Goal: Information Seeking & Learning: Learn about a topic

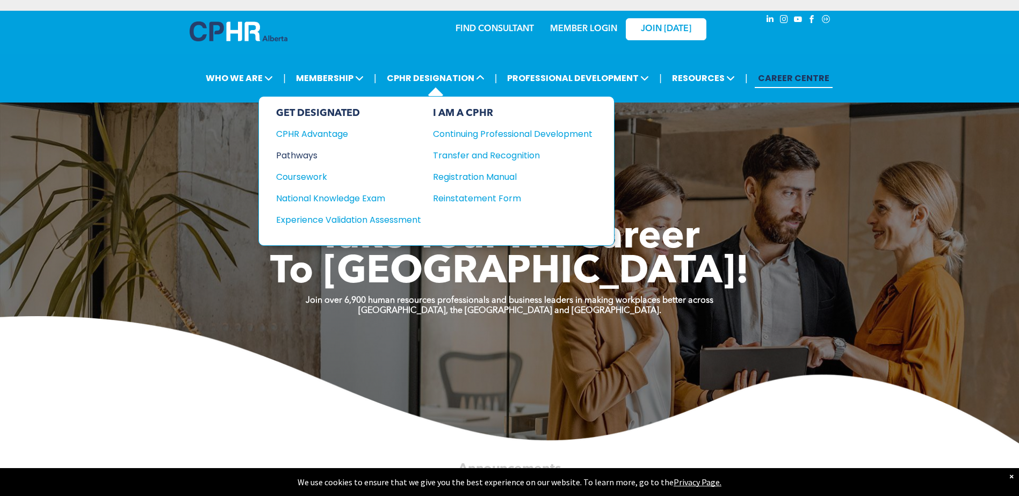
click at [315, 157] on div "Pathways" at bounding box center [341, 155] width 130 height 13
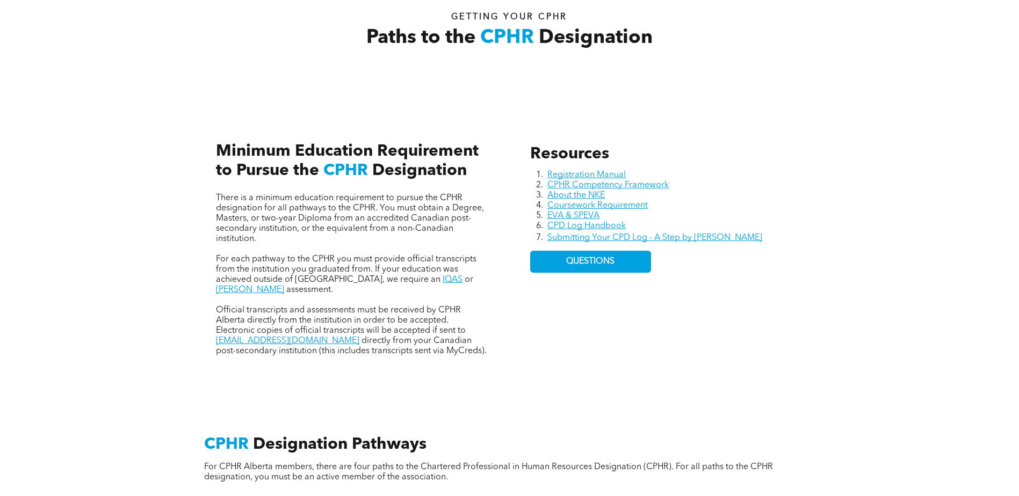
scroll to position [430, 0]
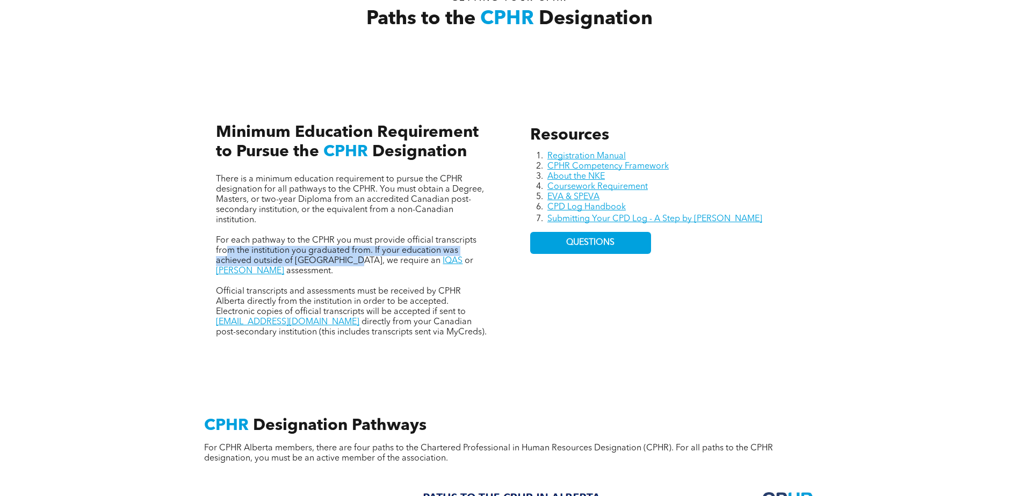
drag, startPoint x: 230, startPoint y: 252, endPoint x: 350, endPoint y: 259, distance: 120.0
click at [350, 259] on span "For each pathway to the CPHR you must provide official transcripts from the ins…" at bounding box center [346, 250] width 260 height 29
click at [242, 287] on span "Official transcripts and assessments must be received by CPHR Alberta directly …" at bounding box center [341, 301] width 250 height 29
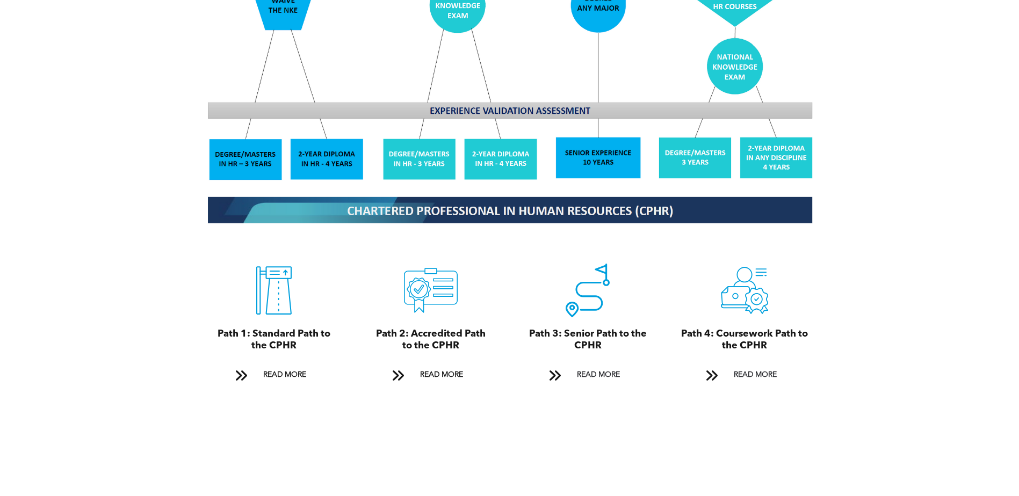
scroll to position [1074, 0]
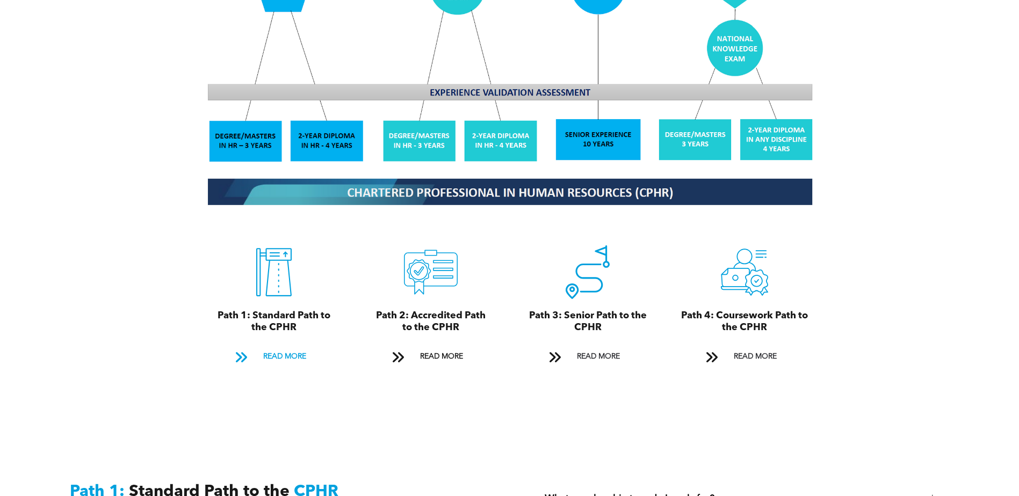
click at [275, 347] on span "READ MORE" at bounding box center [284, 357] width 50 height 20
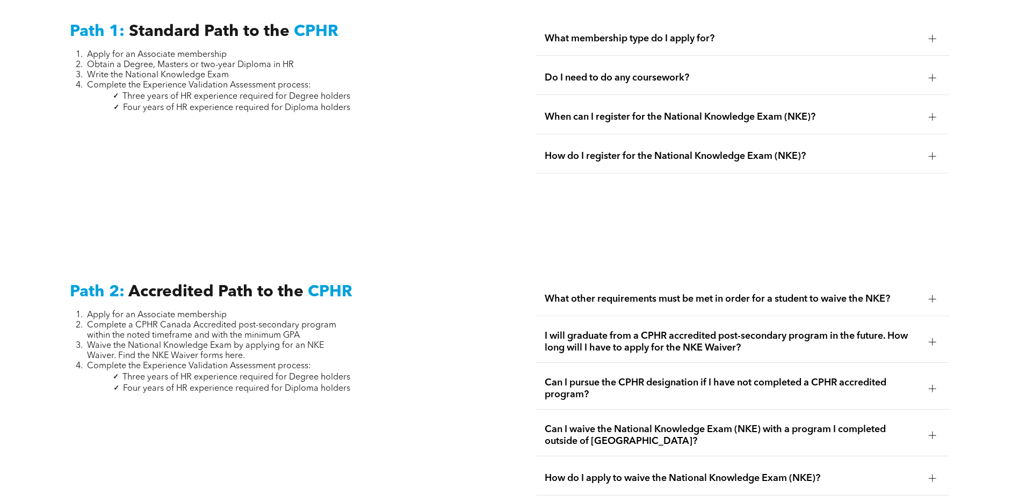
scroll to position [1386, 0]
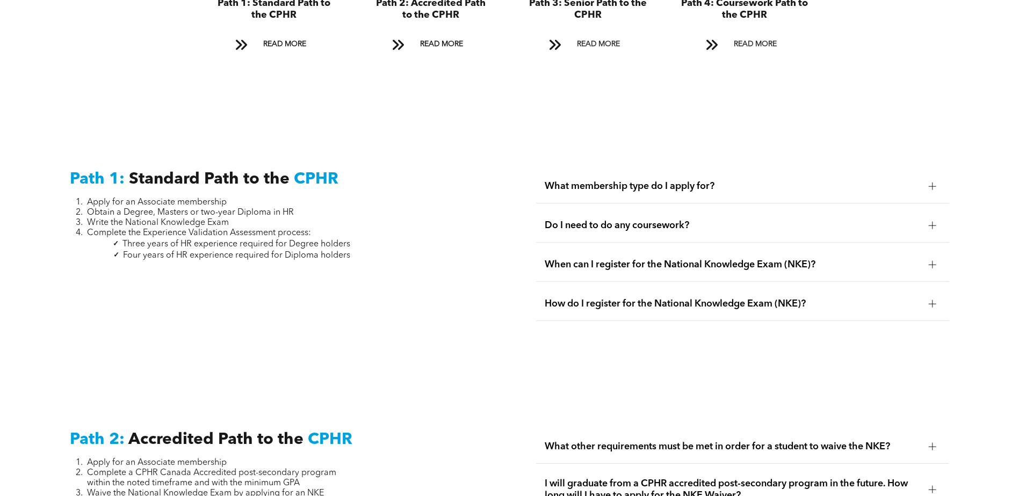
click at [932, 222] on div at bounding box center [932, 226] width 1 height 8
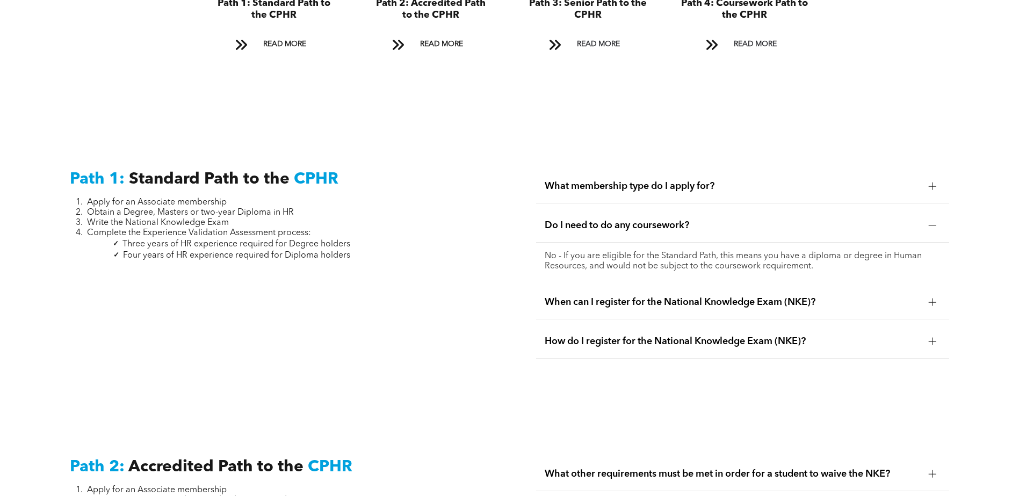
click at [931, 183] on div at bounding box center [932, 187] width 8 height 8
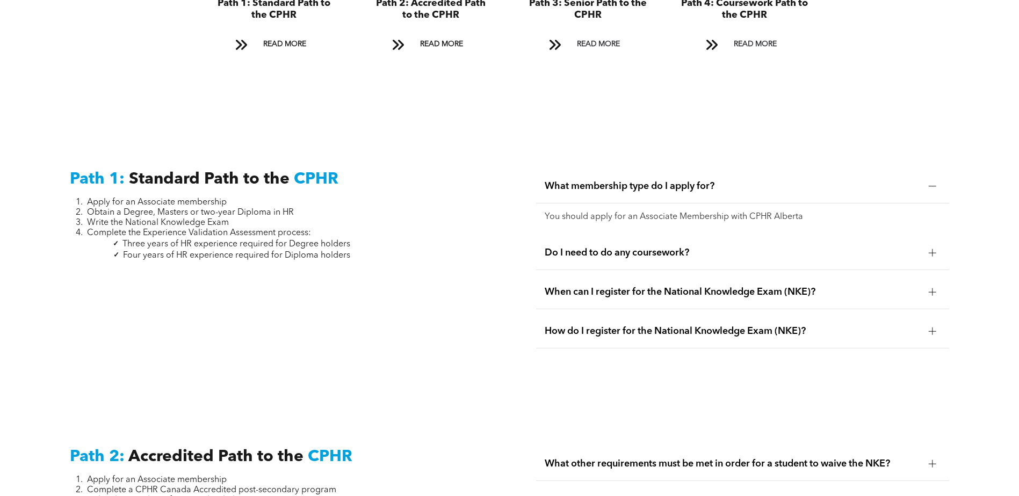
click at [933, 288] on div at bounding box center [932, 292] width 8 height 8
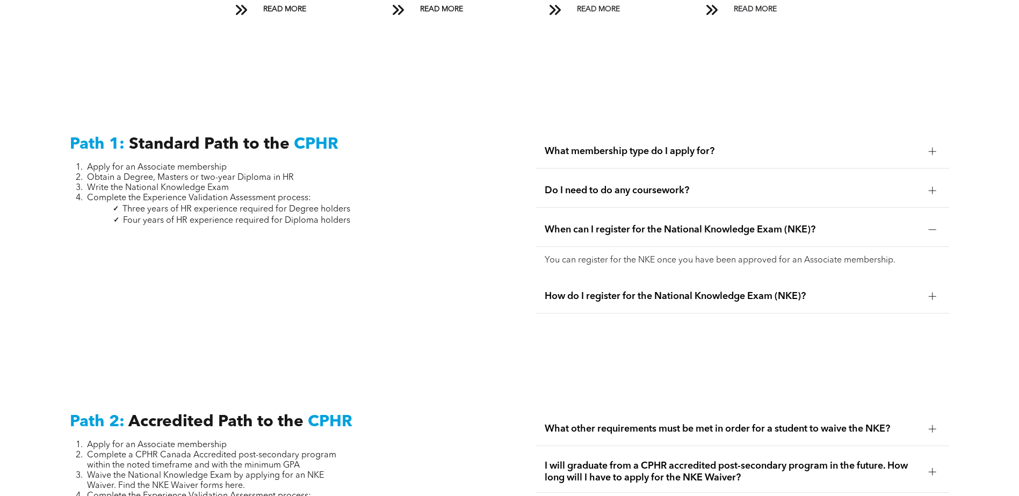
scroll to position [1440, 0]
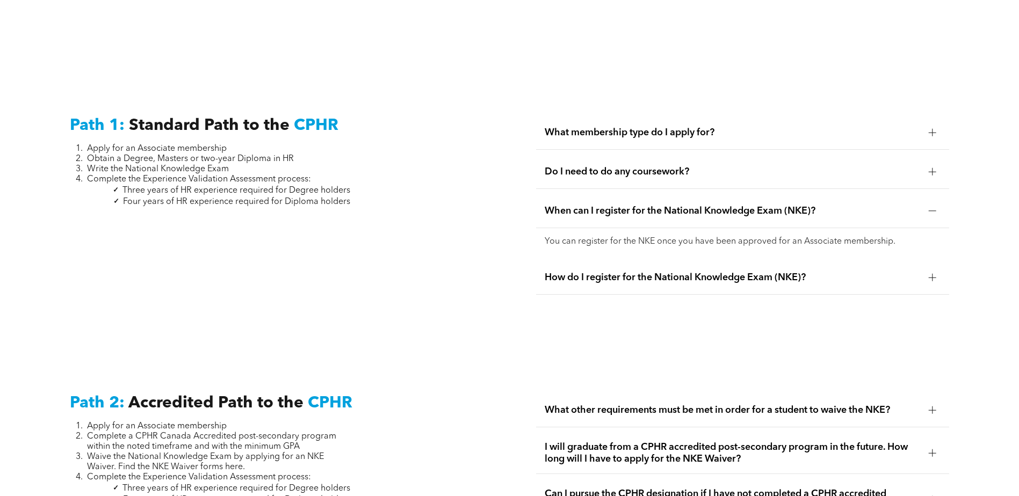
click at [933, 274] on div at bounding box center [932, 278] width 8 height 8
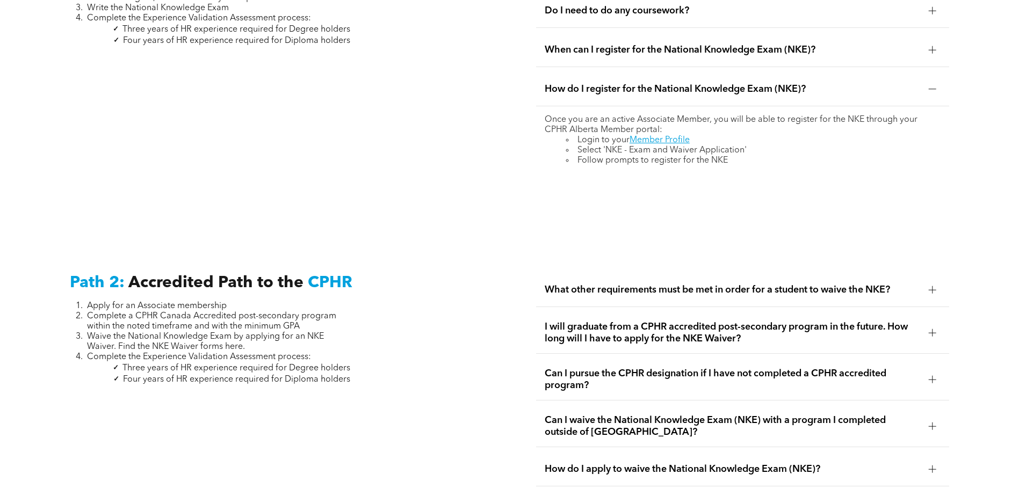
scroll to position [1655, 0]
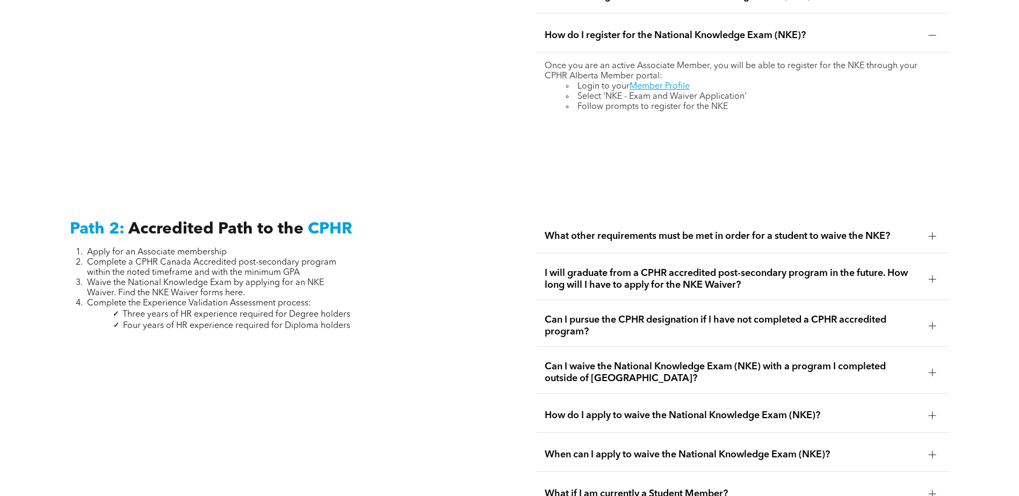
click at [928, 236] on div at bounding box center [932, 236] width 8 height 1
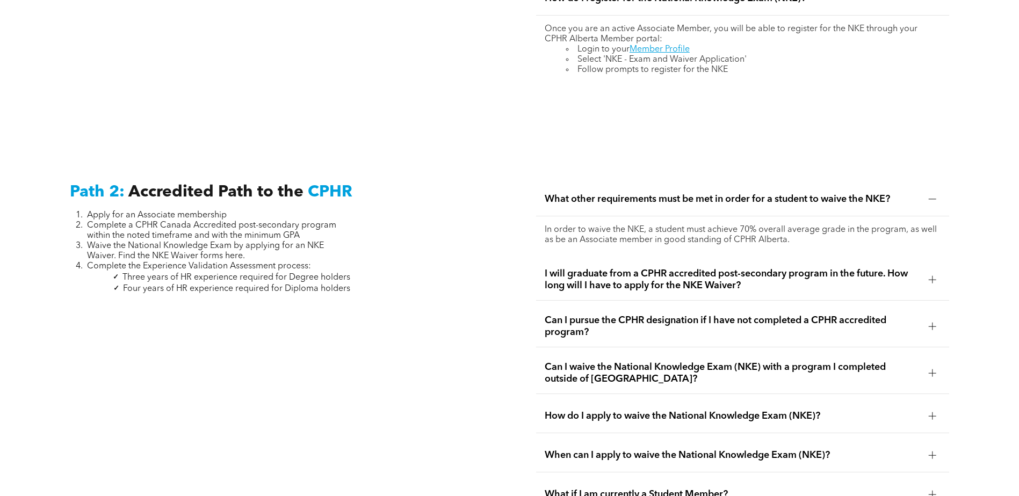
scroll to position [1709, 0]
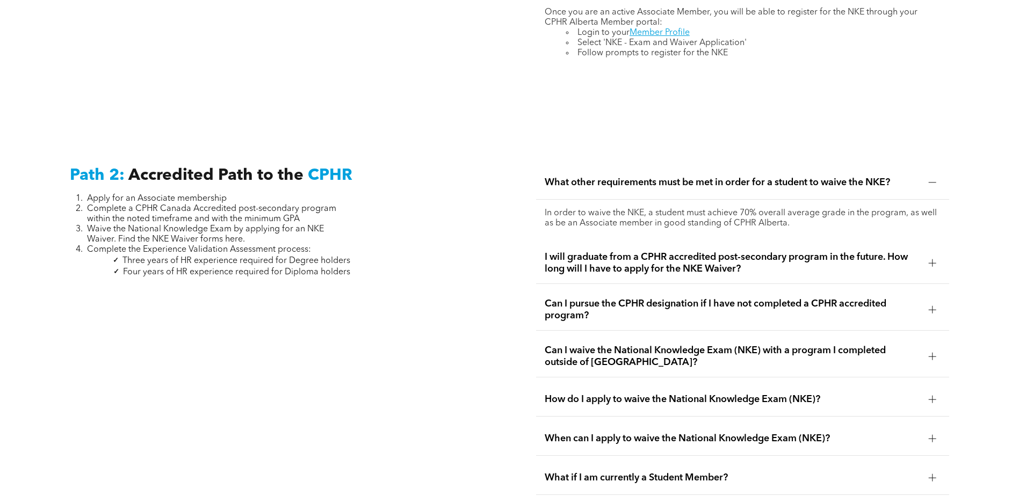
click at [934, 259] on div at bounding box center [932, 263] width 8 height 8
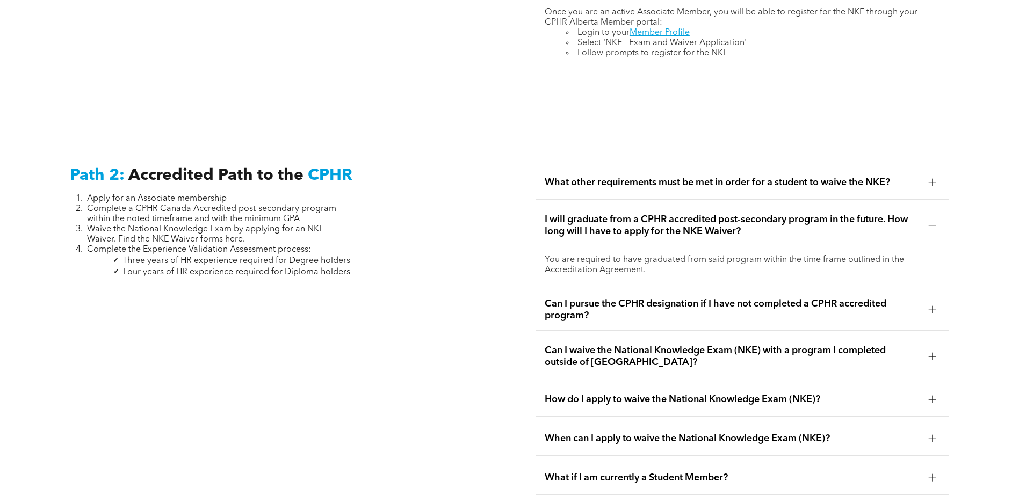
scroll to position [1762, 0]
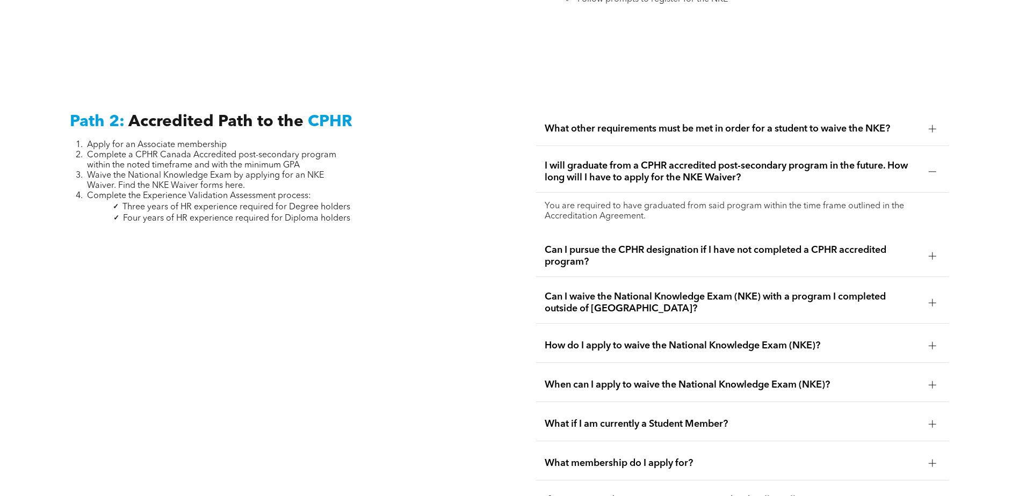
click at [928, 248] on div at bounding box center [932, 256] width 16 height 16
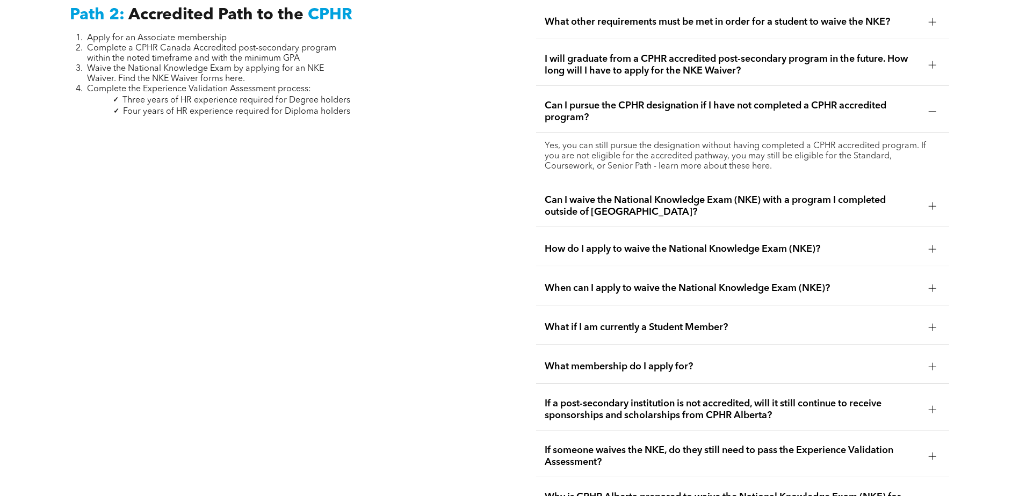
scroll to position [1870, 0]
click at [930, 198] on div at bounding box center [932, 206] width 16 height 16
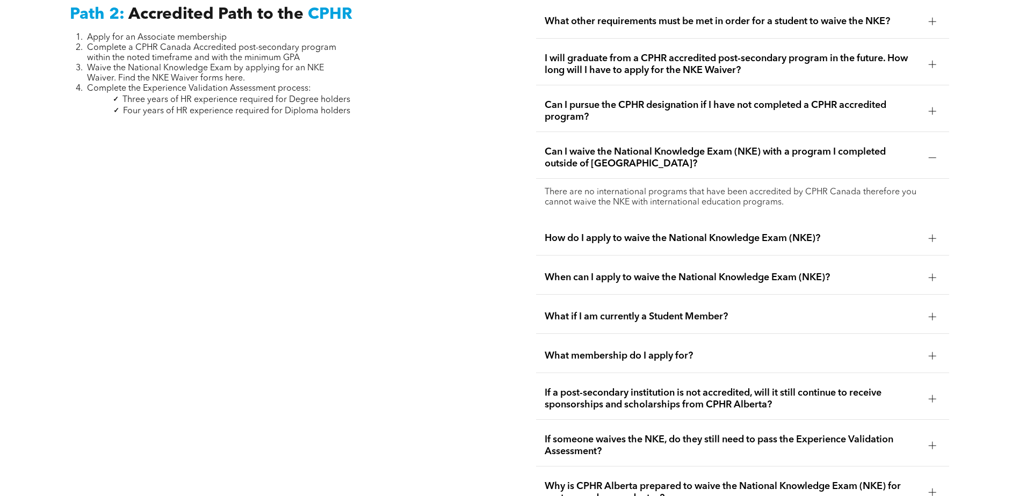
click at [931, 235] on div at bounding box center [932, 239] width 8 height 8
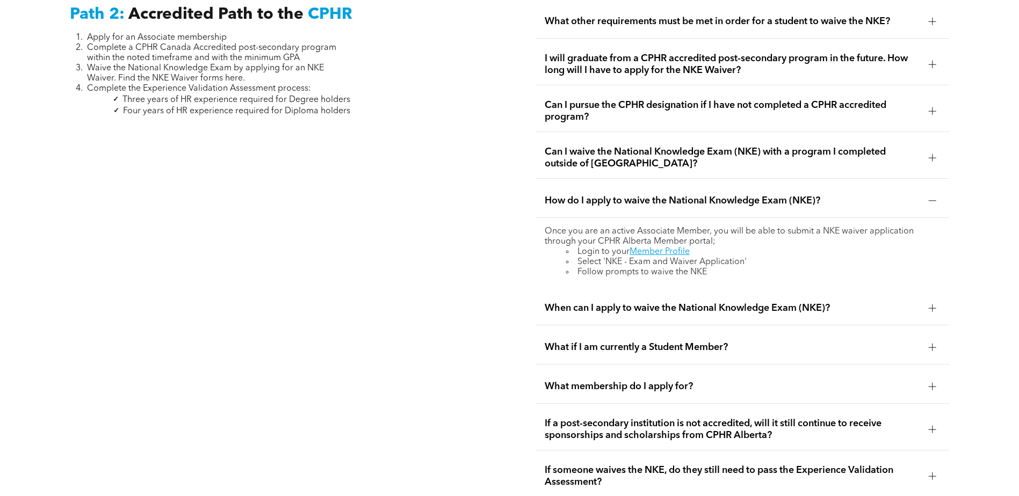
click at [921, 142] on div "Can I waive the National Knowledge Exam (NKE) with a program I completed outsid…" at bounding box center [742, 157] width 413 height 41
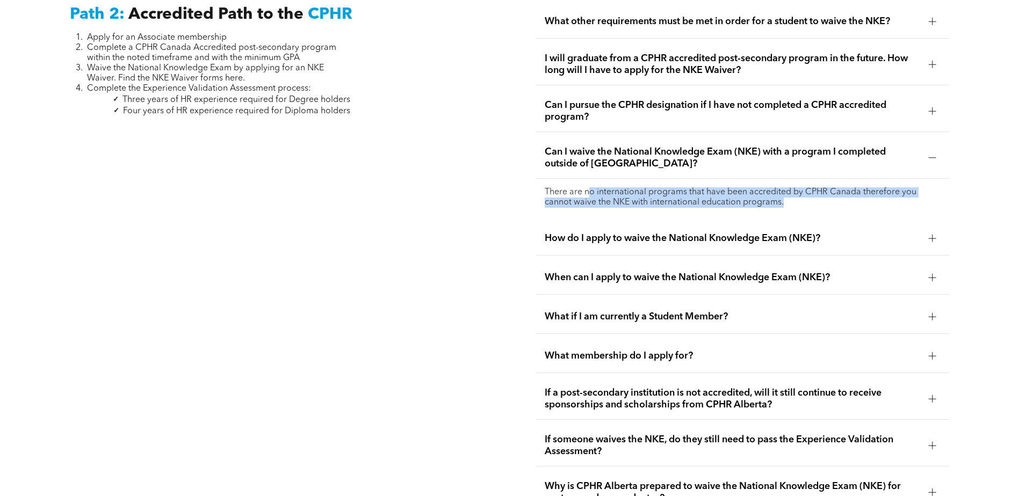
drag, startPoint x: 591, startPoint y: 178, endPoint x: 816, endPoint y: 183, distance: 225.0
click at [816, 187] on p "There are no international programs that have been accredited by CPHR Canada th…" at bounding box center [743, 197] width 396 height 20
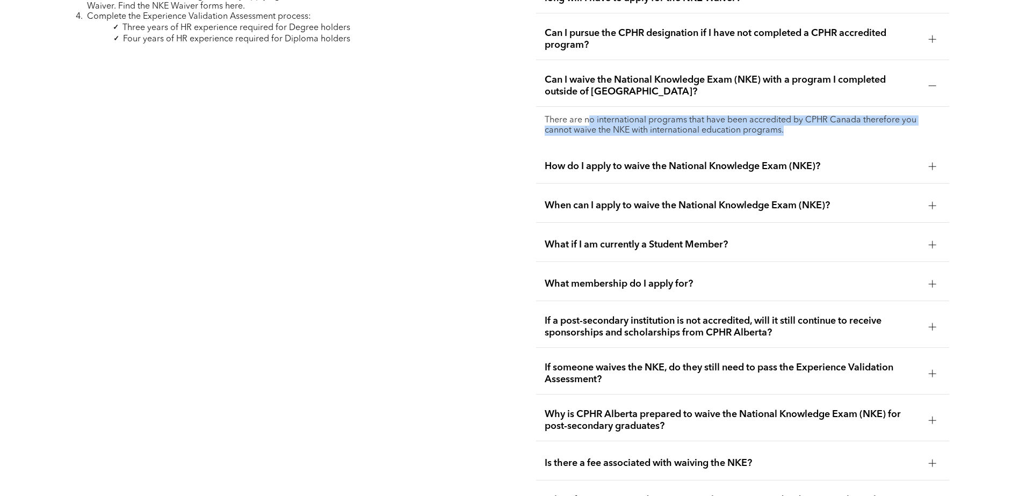
scroll to position [2031, 0]
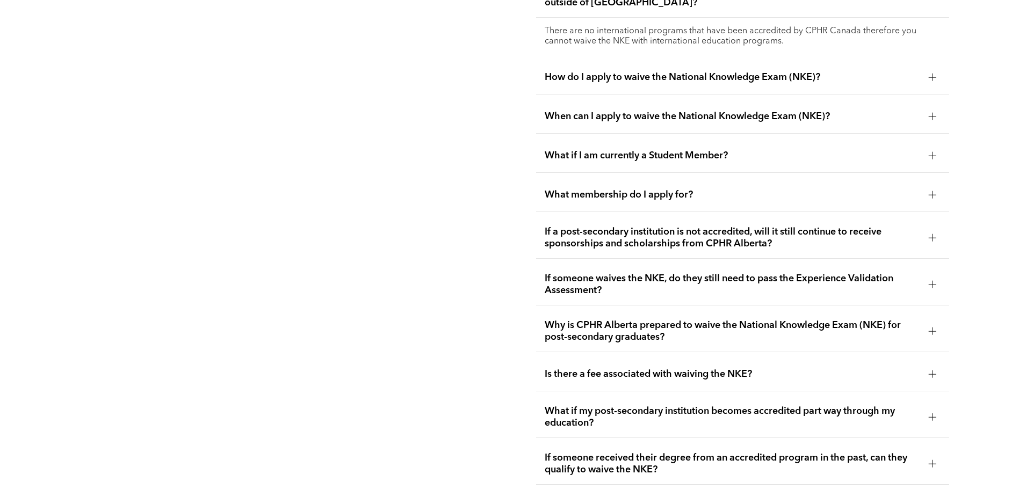
click at [745, 323] on span "Why is CPHR Alberta prepared to waive the National Knowledge Exam (NKE) for pos…" at bounding box center [732, 332] width 375 height 24
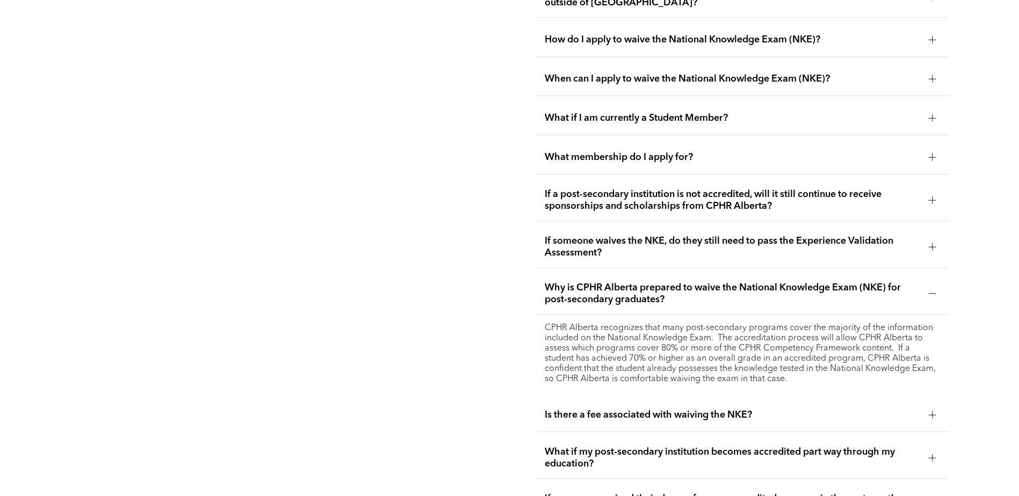
click at [874, 194] on span "If a post-secondary institution is not accredited, will it still continue to re…" at bounding box center [732, 200] width 375 height 24
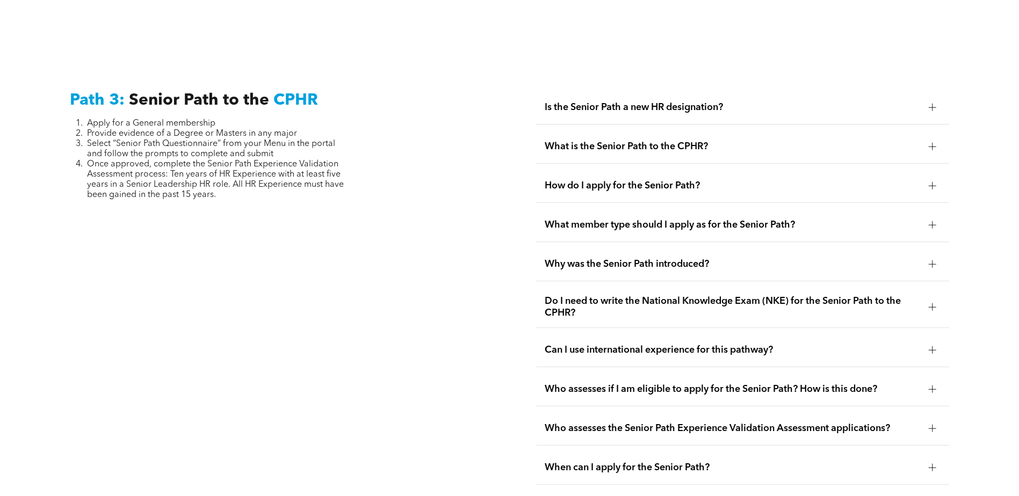
scroll to position [2783, 0]
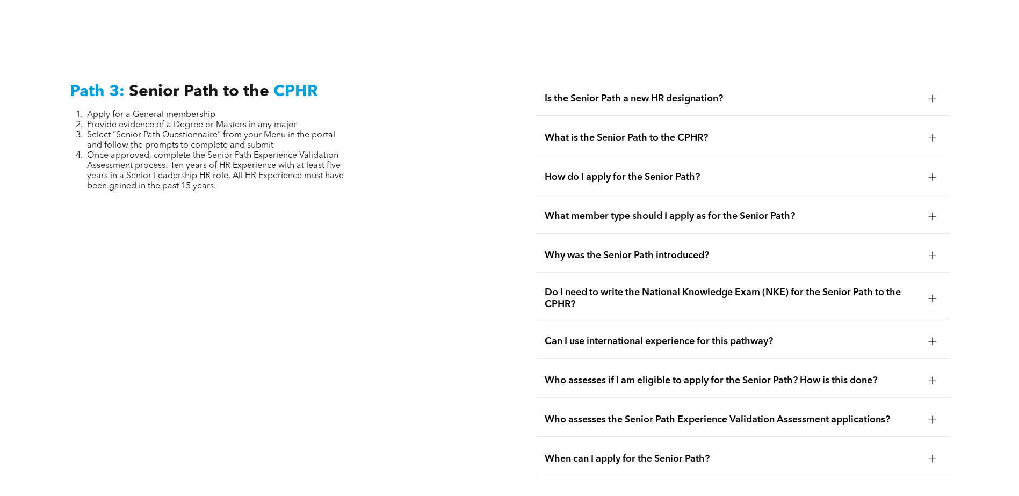
click at [732, 88] on div "Is the Senior Path a new HR designation?" at bounding box center [742, 99] width 413 height 34
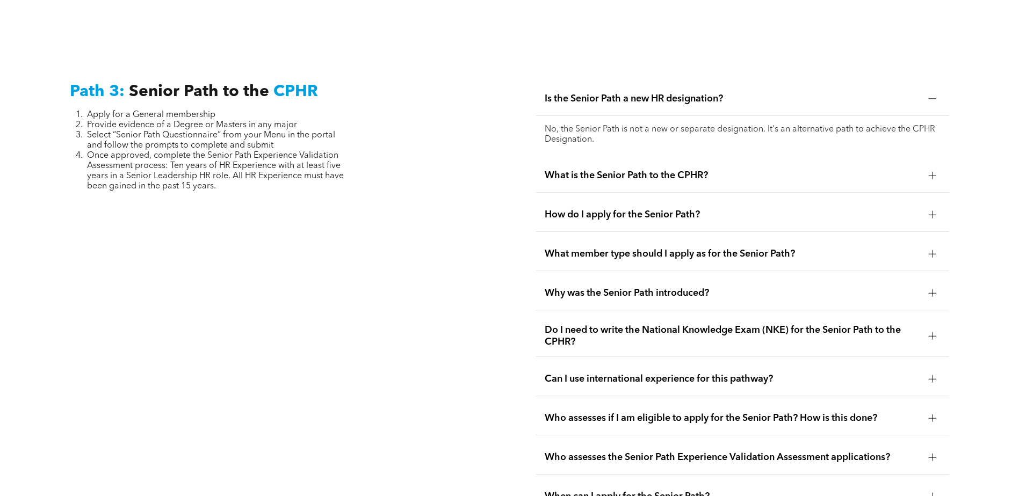
click at [743, 166] on div "What is the Senior Path to the CPHR?" at bounding box center [742, 176] width 413 height 34
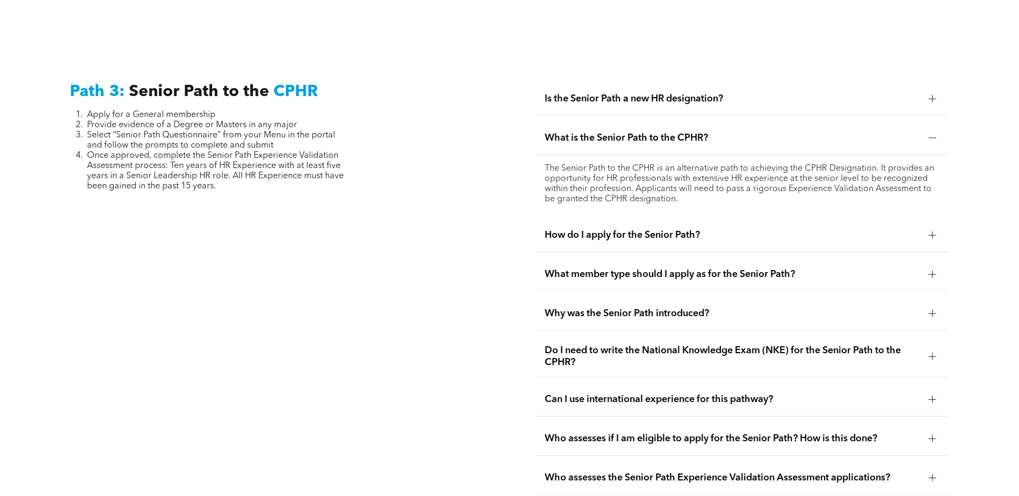
click at [623, 219] on div "How do I apply for the Senior Path?" at bounding box center [742, 236] width 413 height 34
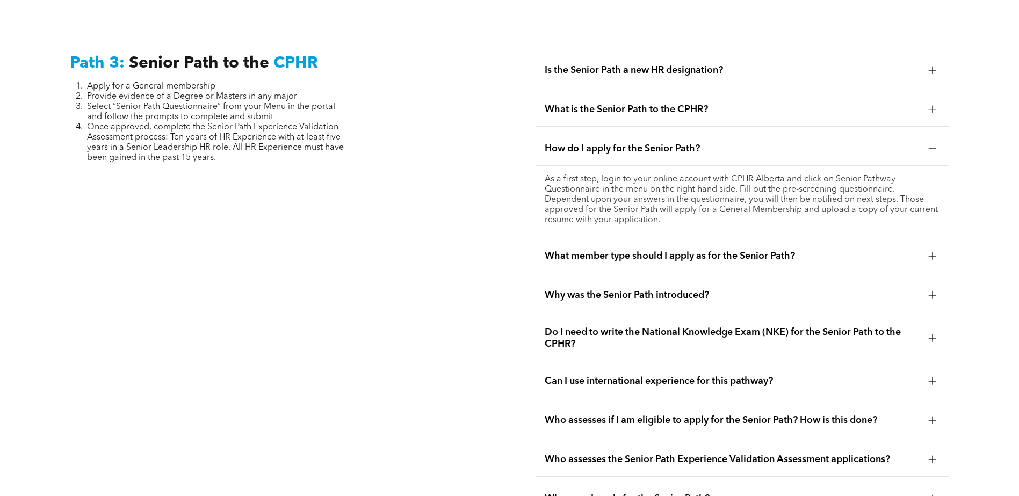
scroll to position [2836, 0]
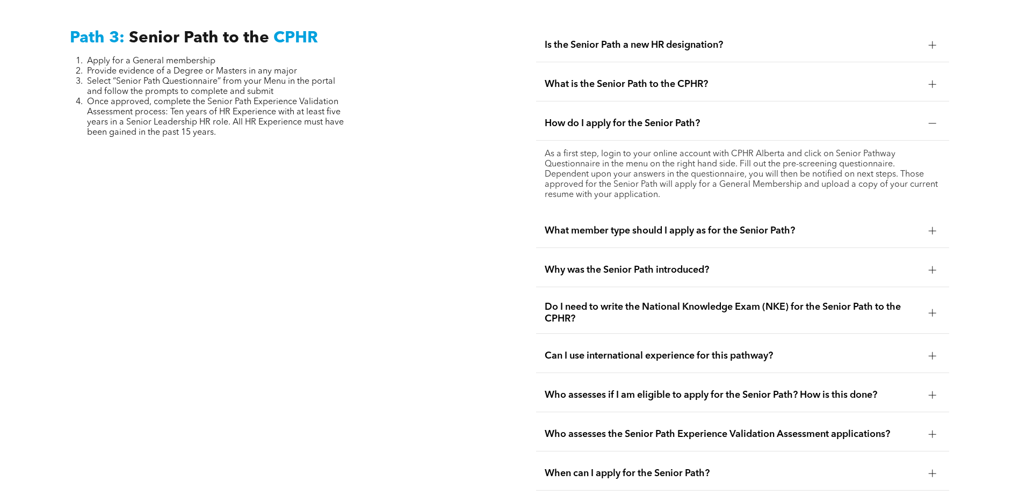
click at [625, 264] on span "Why was the Senior Path introduced?" at bounding box center [732, 270] width 375 height 12
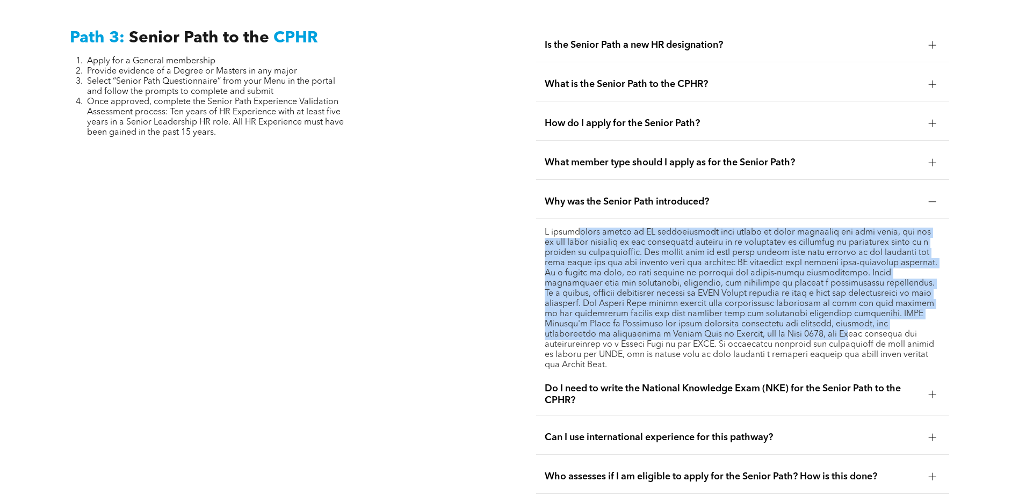
drag, startPoint x: 573, startPoint y: 210, endPoint x: 786, endPoint y: 313, distance: 235.9
click at [786, 313] on p at bounding box center [743, 299] width 396 height 143
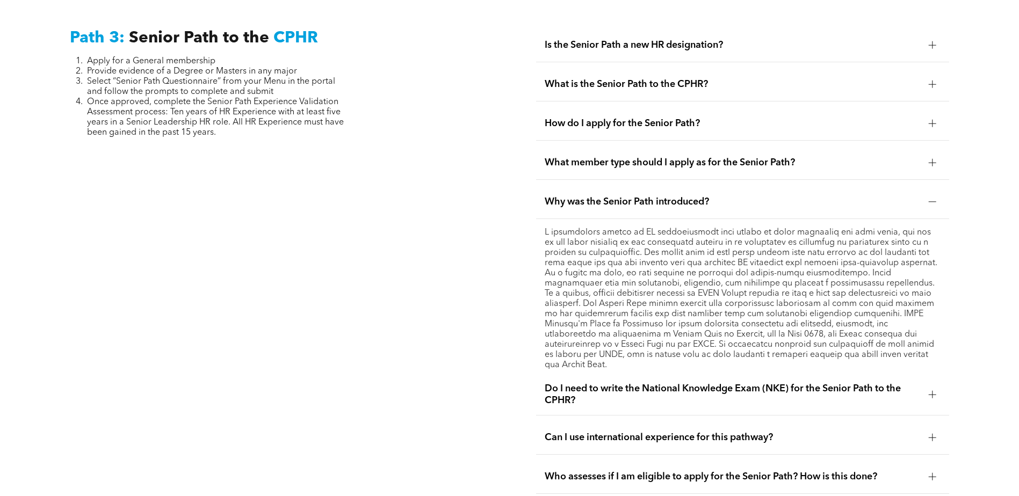
click at [453, 292] on div "Path 3: Senior Path to the CPHR Apply for a General membership Provide evidence…" at bounding box center [276, 300] width 430 height 561
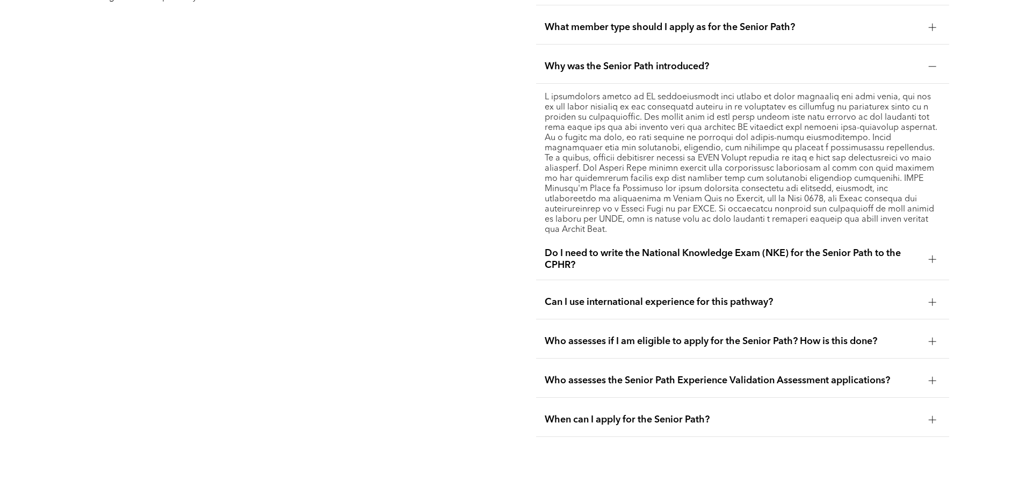
scroll to position [2997, 0]
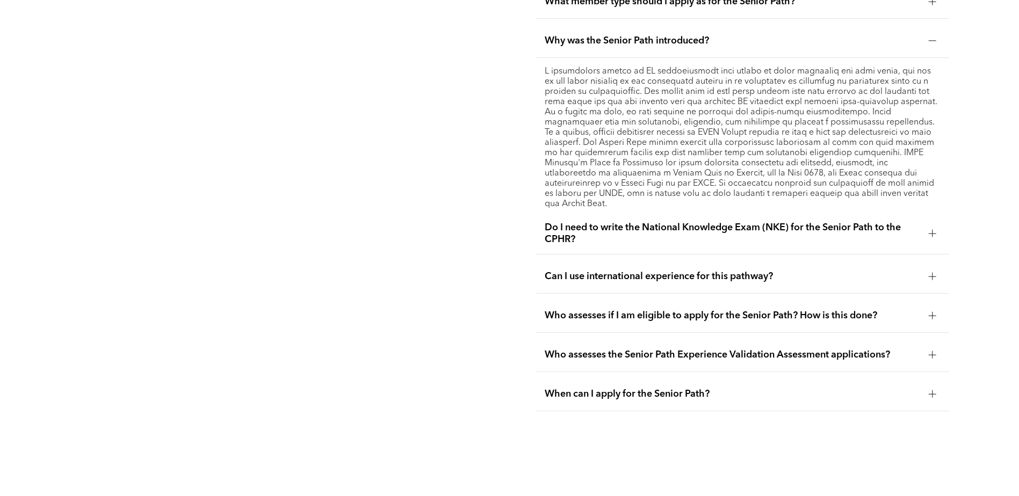
click at [669, 222] on span "Do I need to write the National Knowledge Exam (NKE) for the Senior Path to the…" at bounding box center [732, 234] width 375 height 24
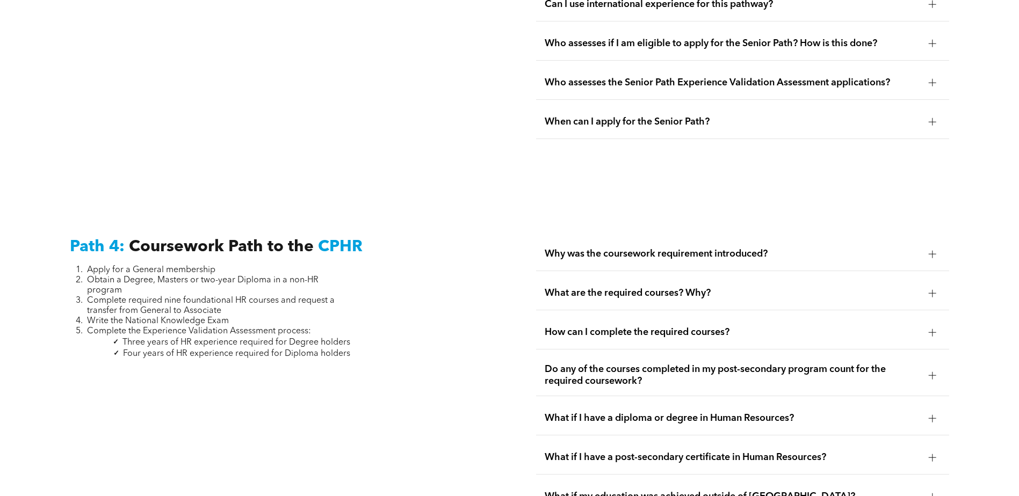
scroll to position [3159, 0]
click at [669, 236] on div "Why was the coursework requirement introduced?" at bounding box center [742, 253] width 413 height 34
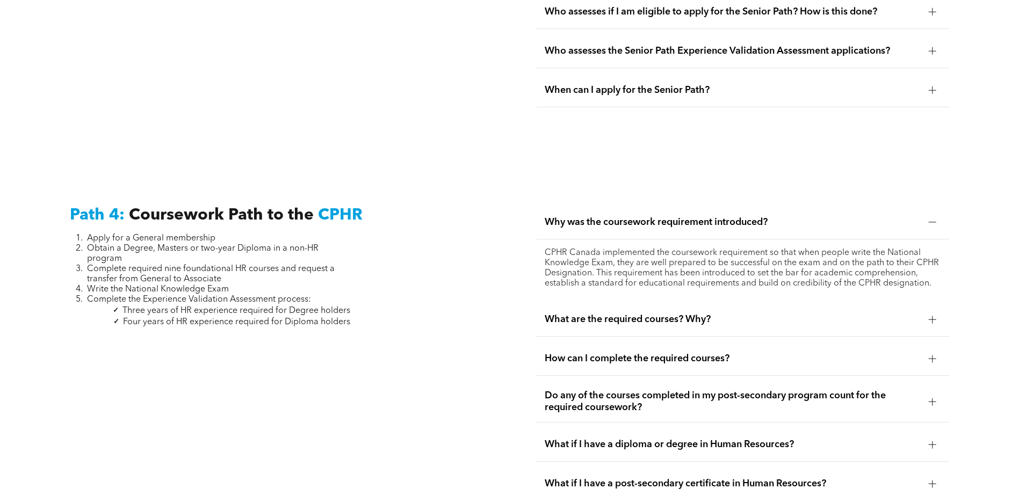
scroll to position [3212, 0]
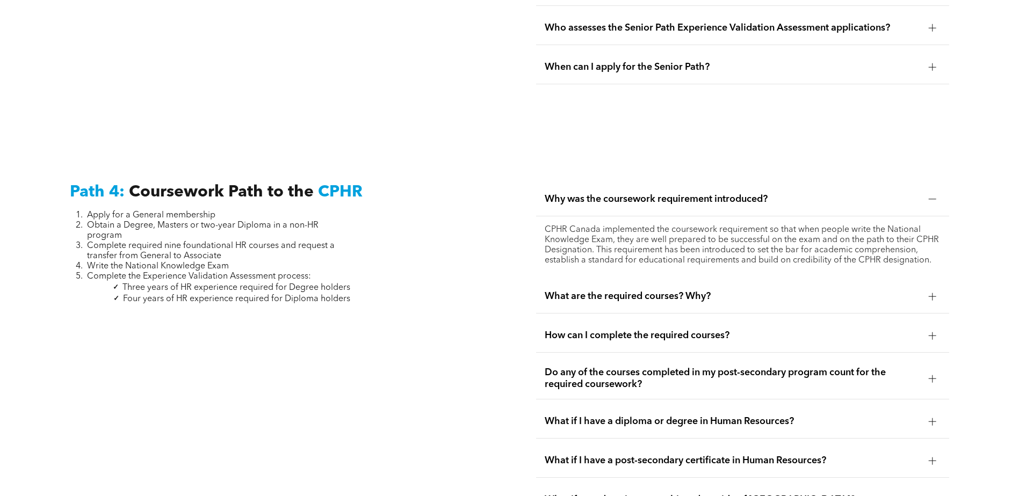
click at [644, 280] on div "What are the required courses? Why?" at bounding box center [742, 297] width 413 height 34
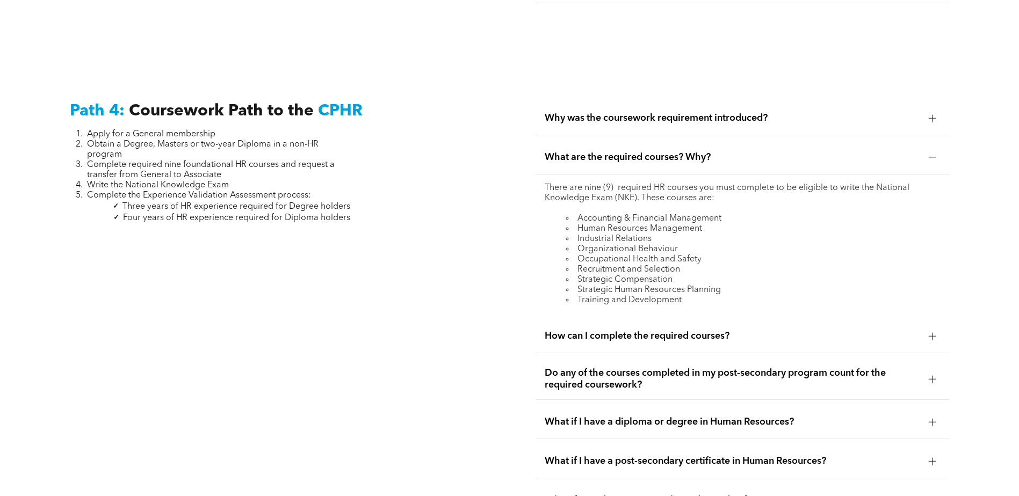
scroll to position [3320, 0]
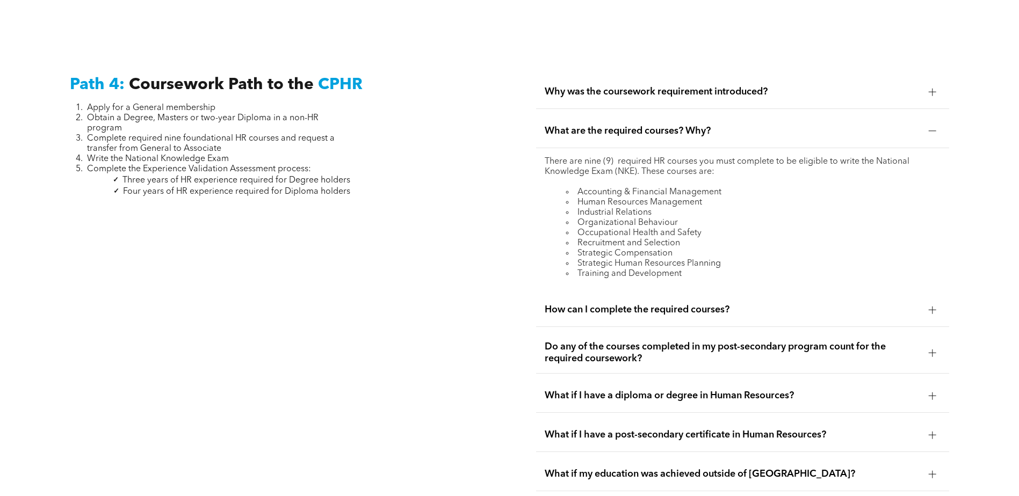
click at [637, 304] on span "How can I complete the required courses?" at bounding box center [732, 310] width 375 height 12
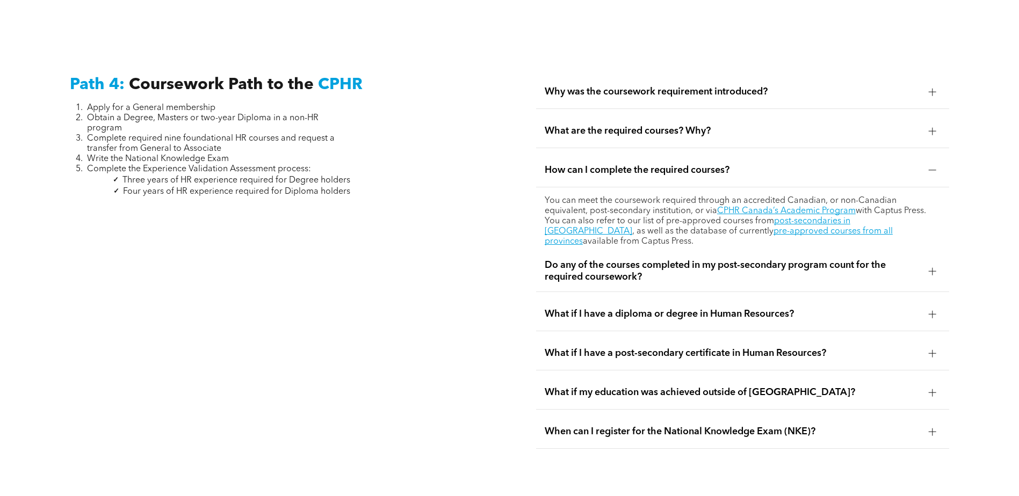
click at [620, 259] on span "Do any of the courses completed in my post-secondary program count for the requ…" at bounding box center [732, 271] width 375 height 24
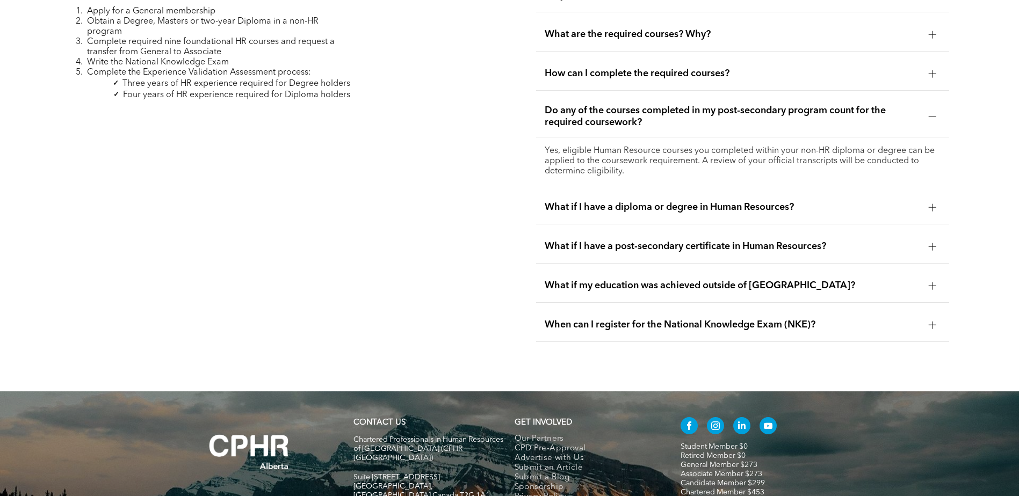
scroll to position [3427, 0]
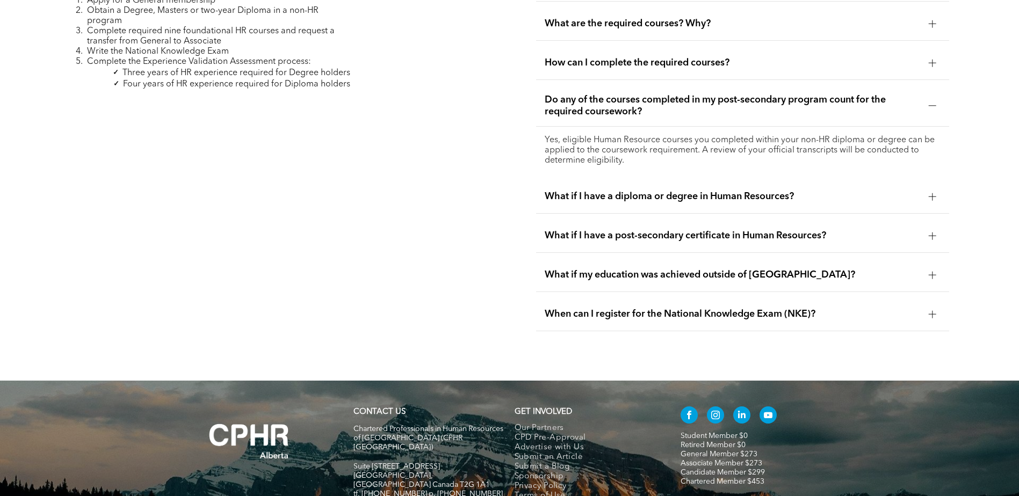
click at [623, 269] on span "What if my education was achieved outside of Canada?" at bounding box center [732, 275] width 375 height 12
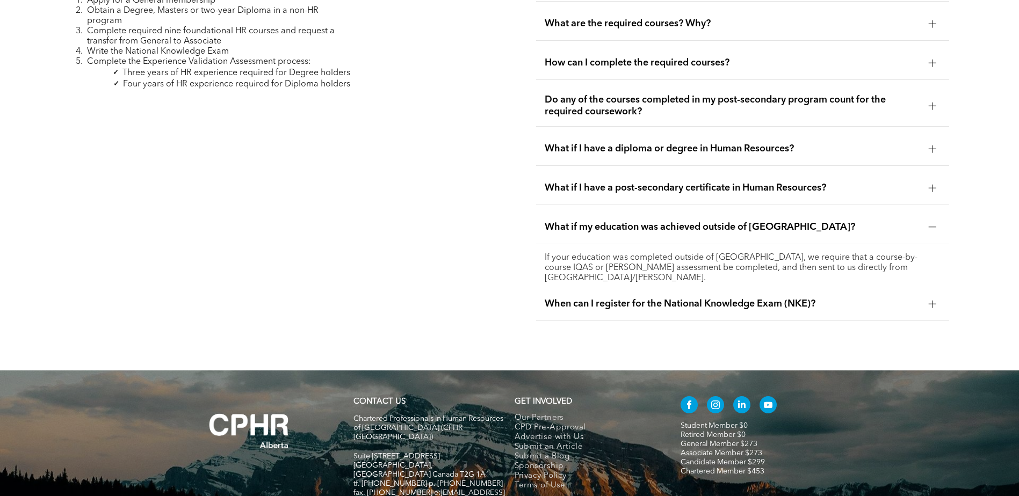
click at [648, 287] on div "When can I register for the National Knowledge Exam (NKE)?" at bounding box center [742, 304] width 413 height 34
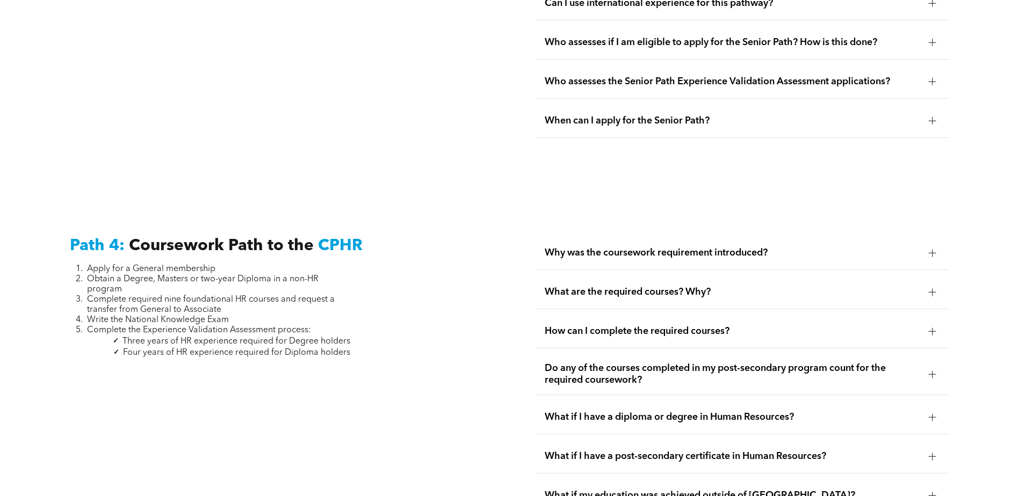
scroll to position [2997, 0]
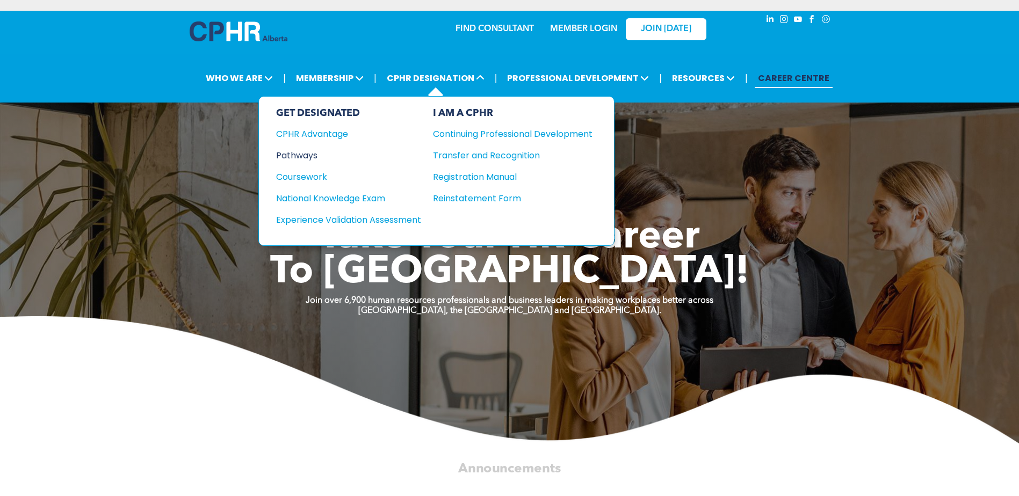
click at [308, 157] on div "Pathways" at bounding box center [341, 155] width 130 height 13
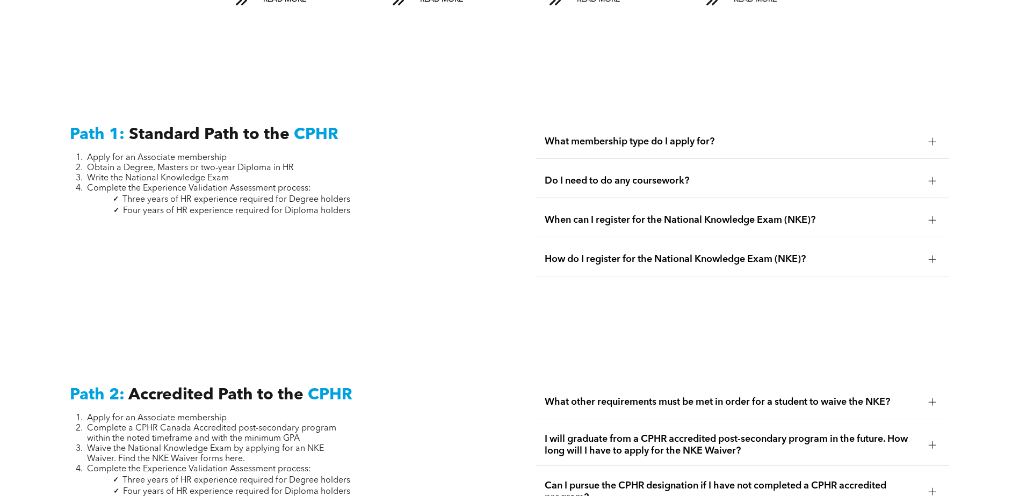
scroll to position [1450, 0]
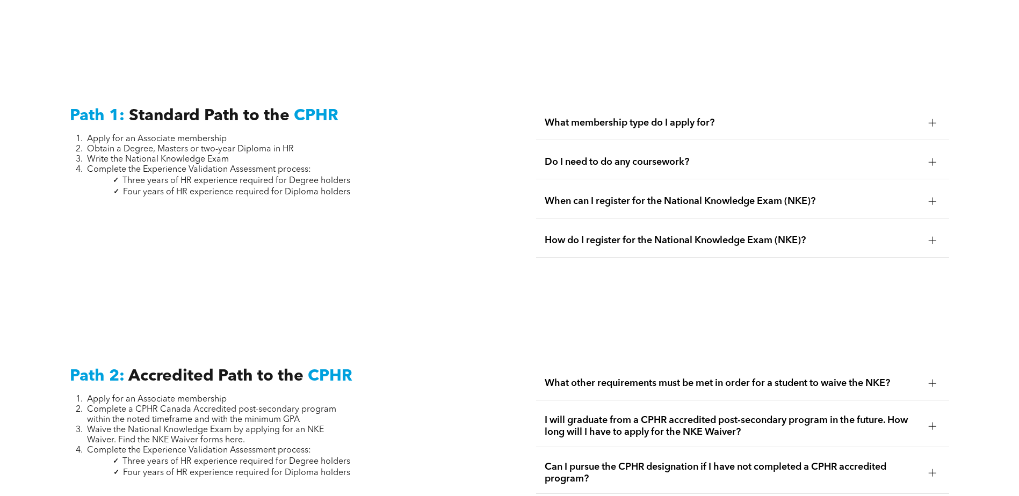
click at [672, 156] on span "Do I need to do any coursework?" at bounding box center [732, 162] width 375 height 12
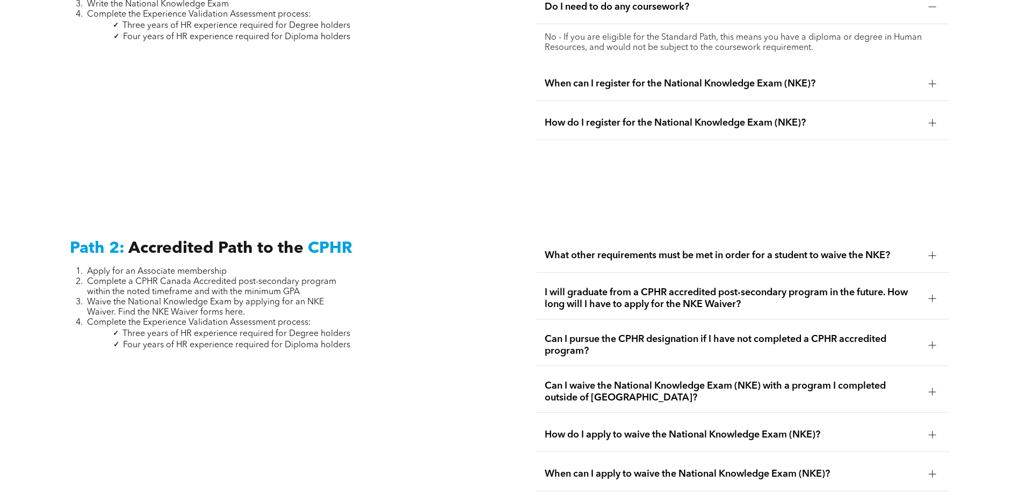
scroll to position [1611, 0]
